Goal: Transaction & Acquisition: Purchase product/service

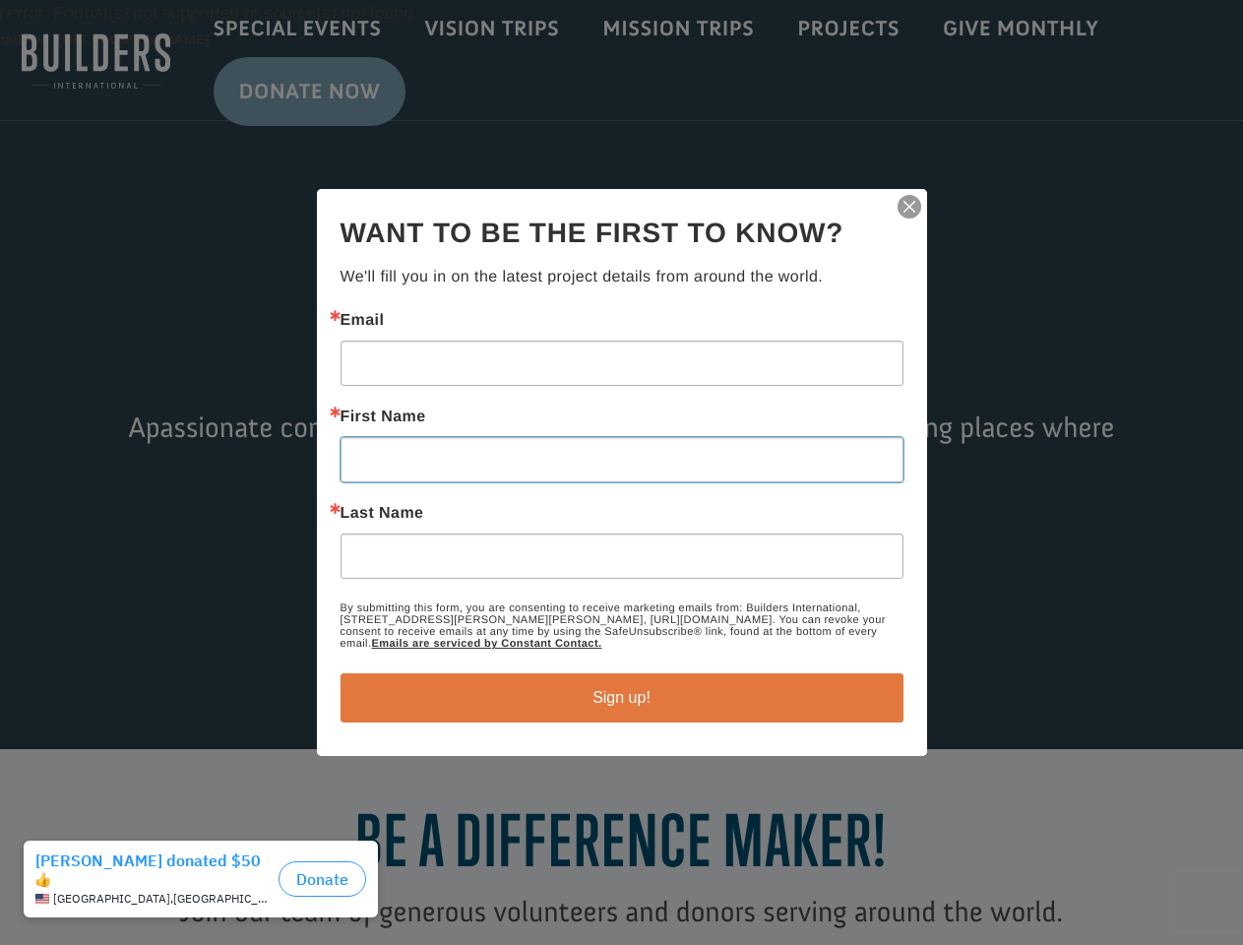
click at [621, 473] on input "First Name" at bounding box center [622, 459] width 563 height 45
click at [910, 207] on img "button" at bounding box center [910, 207] width 28 height 28
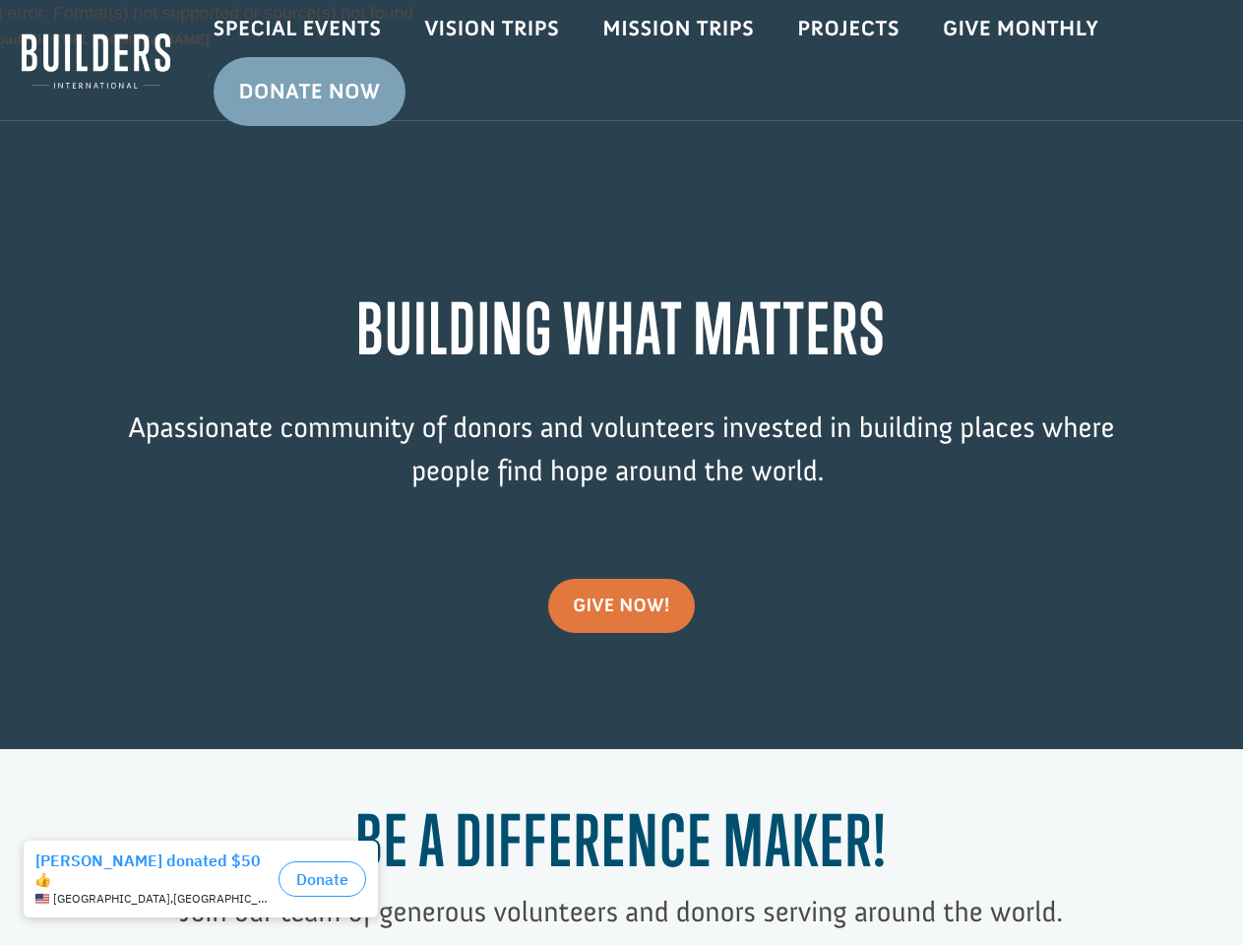
click at [622, 698] on div "Video Player Media error: Format(s) not supported or source(s) not found Downlo…" at bounding box center [621, 374] width 1243 height 749
click at [206, 892] on div "[GEOGRAPHIC_DATA] , [GEOGRAPHIC_DATA]" at bounding box center [152, 899] width 235 height 14
click at [322, 878] on button "Donate" at bounding box center [323, 878] width 88 height 35
